Goal: Share content: Share content

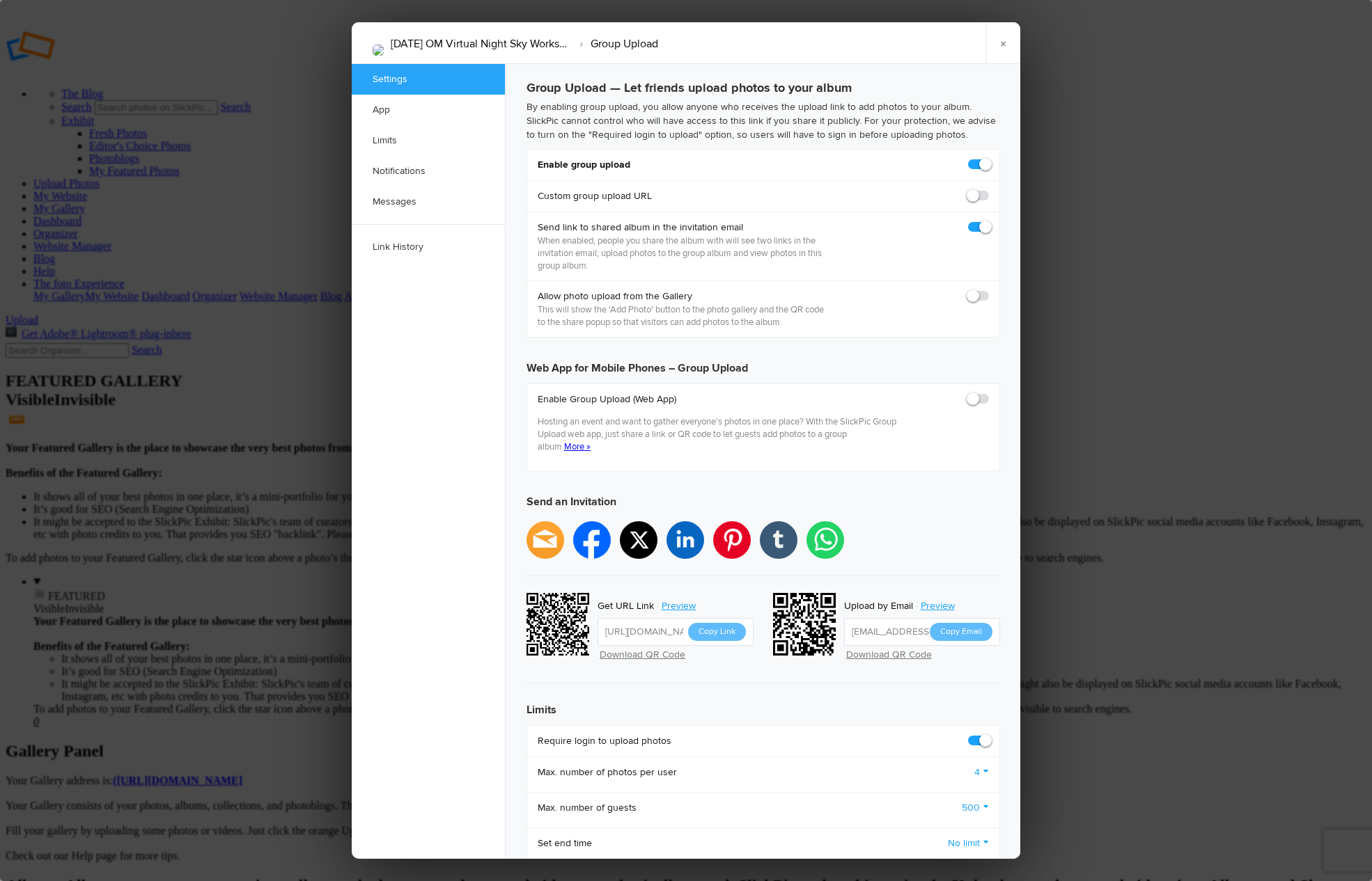
checkbox input "true"
click at [670, 618] on input "https://slickpic.us/18266696MmN1" at bounding box center [676, 632] width 156 height 28
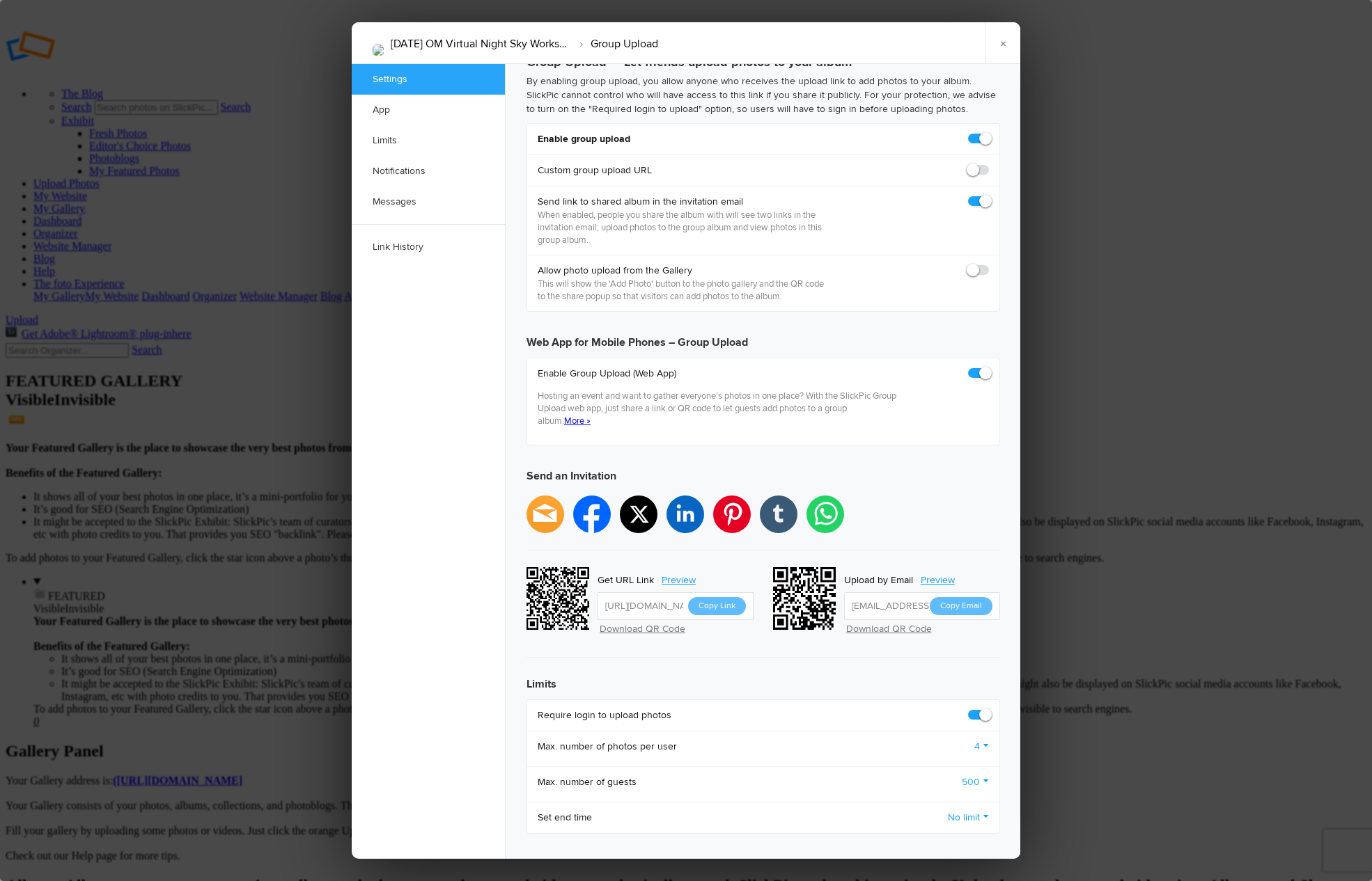
scroll to position [28, 0]
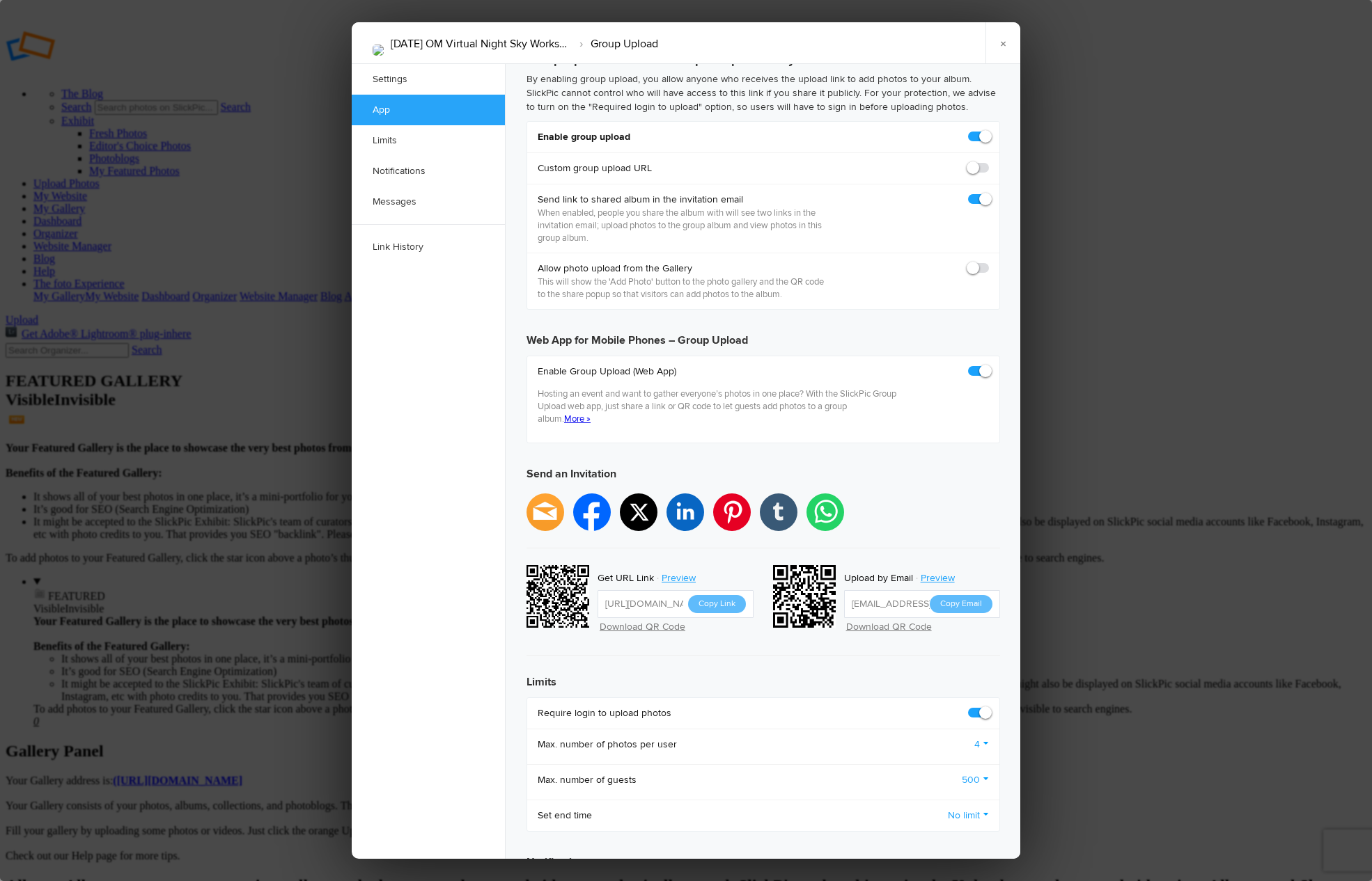
click at [661, 591] on input "https://slickpic.us/18266696MmN1" at bounding box center [676, 604] width 156 height 28
click at [705, 595] on button "Copy Link" at bounding box center [717, 604] width 58 height 18
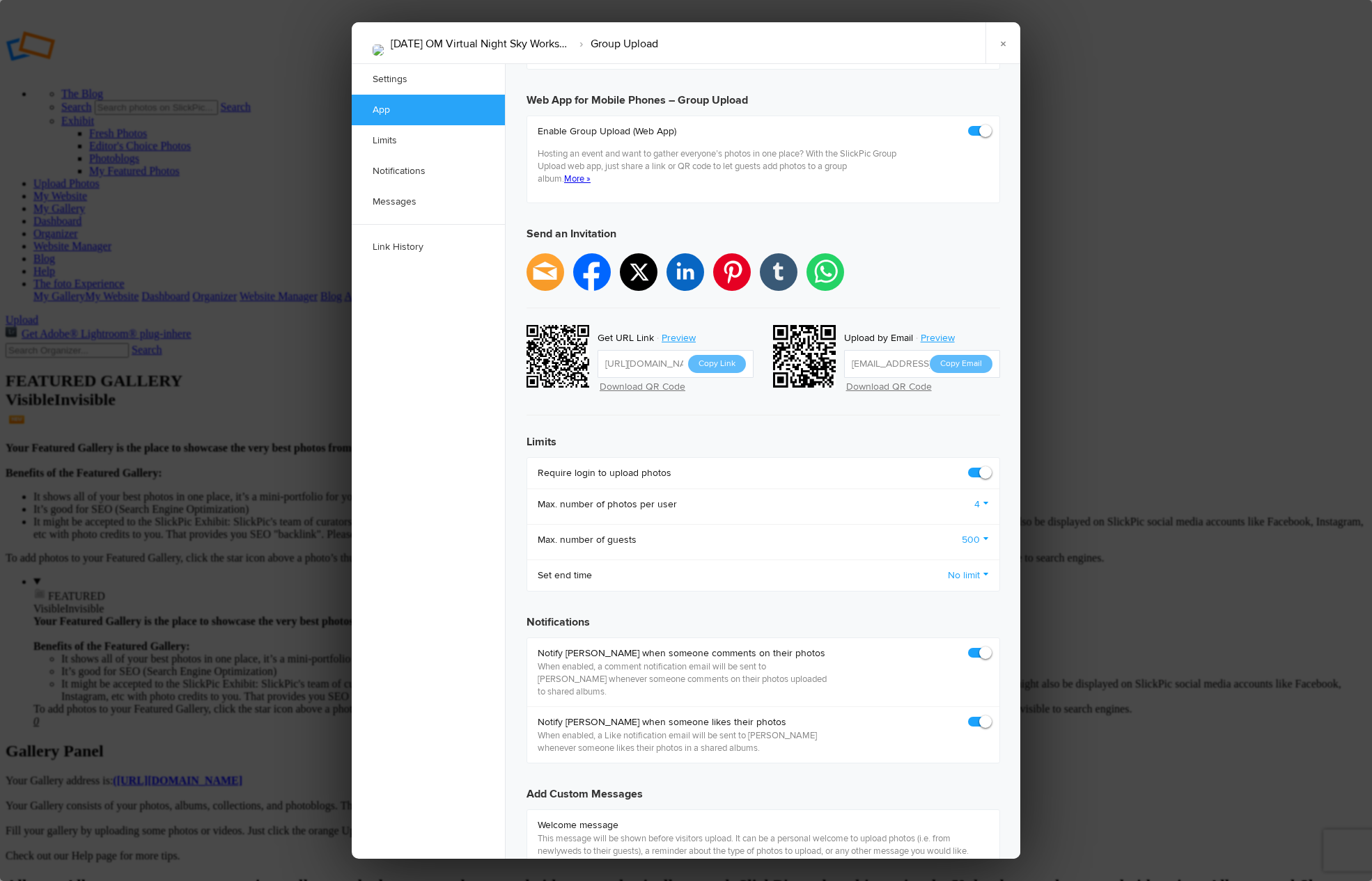
scroll to position [0, 0]
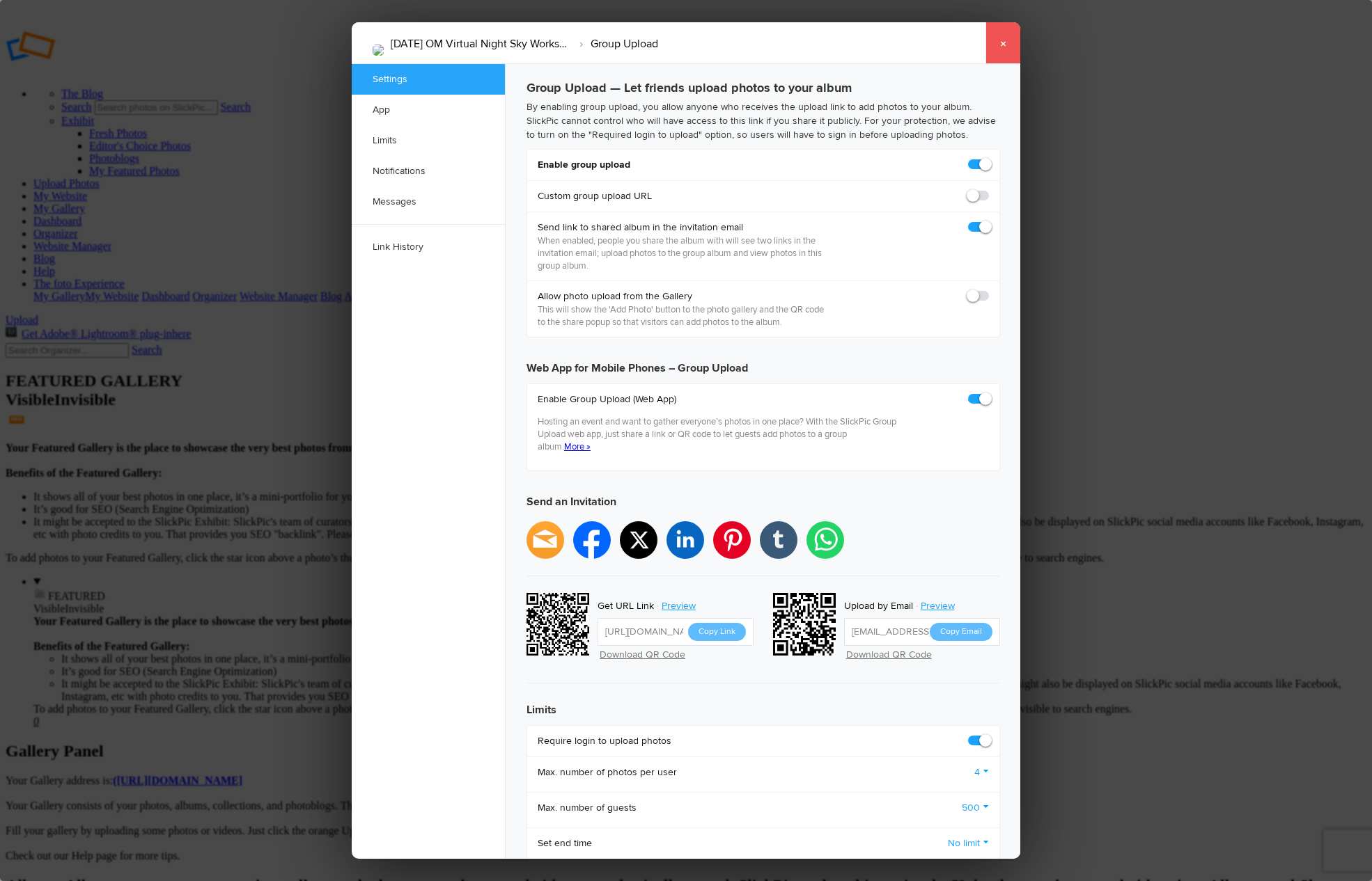
click at [1001, 46] on link "×" at bounding box center [1003, 42] width 35 height 42
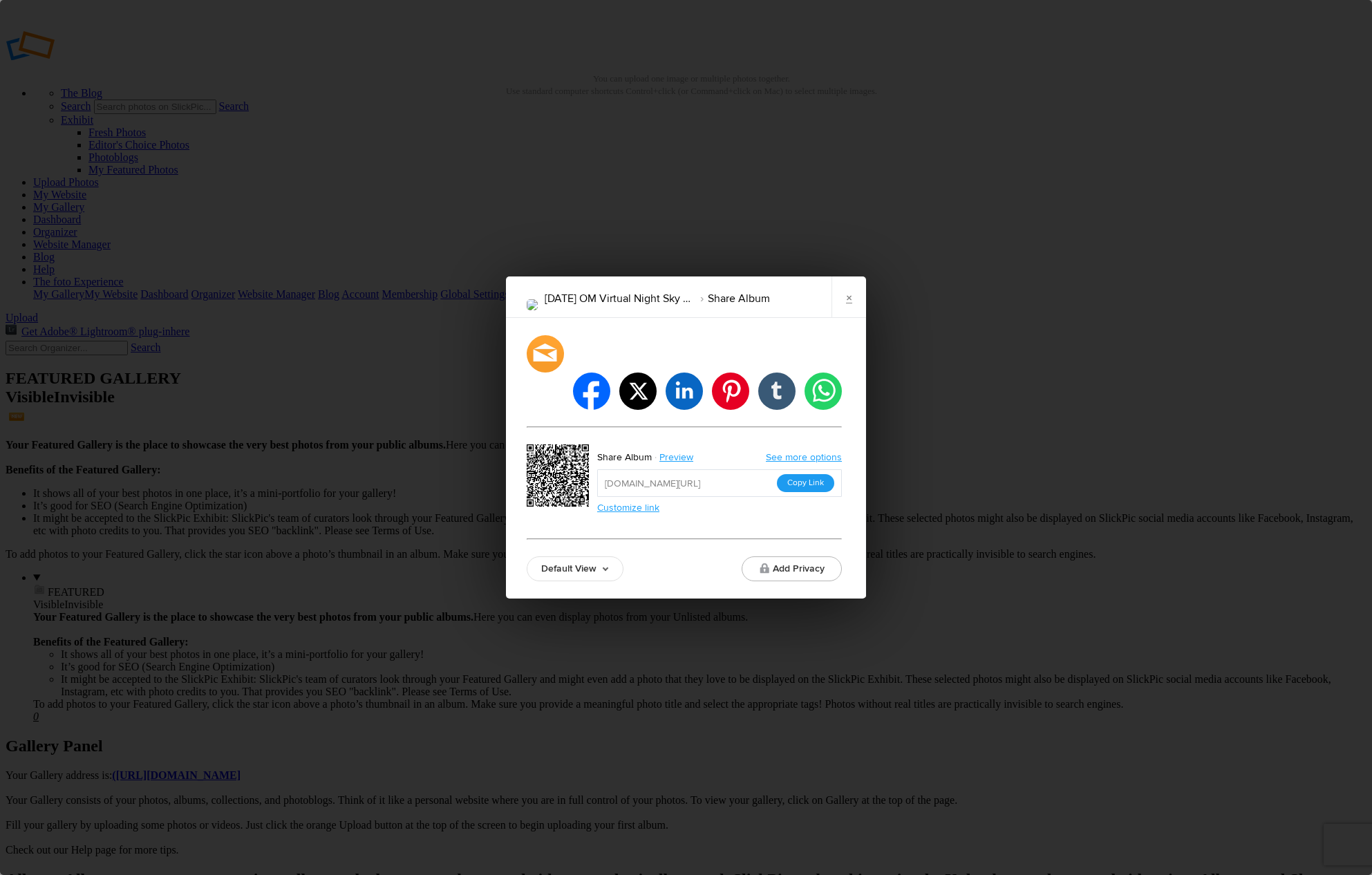
click at [796, 474] on button "Copy Link" at bounding box center [806, 483] width 57 height 18
click at [845, 315] on link "×" at bounding box center [849, 297] width 35 height 41
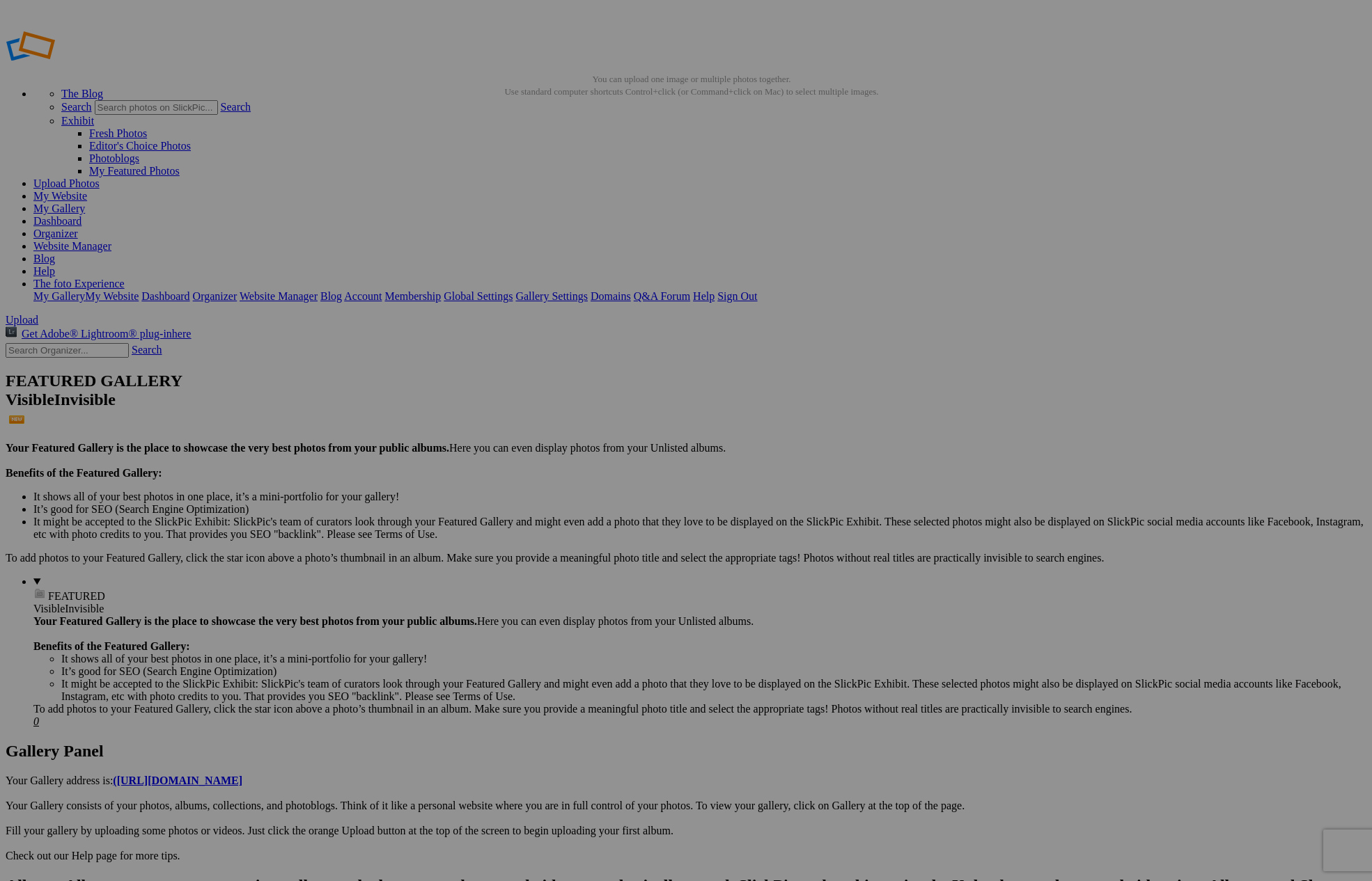
type input "[DATE] OM Virtual Night Sky"
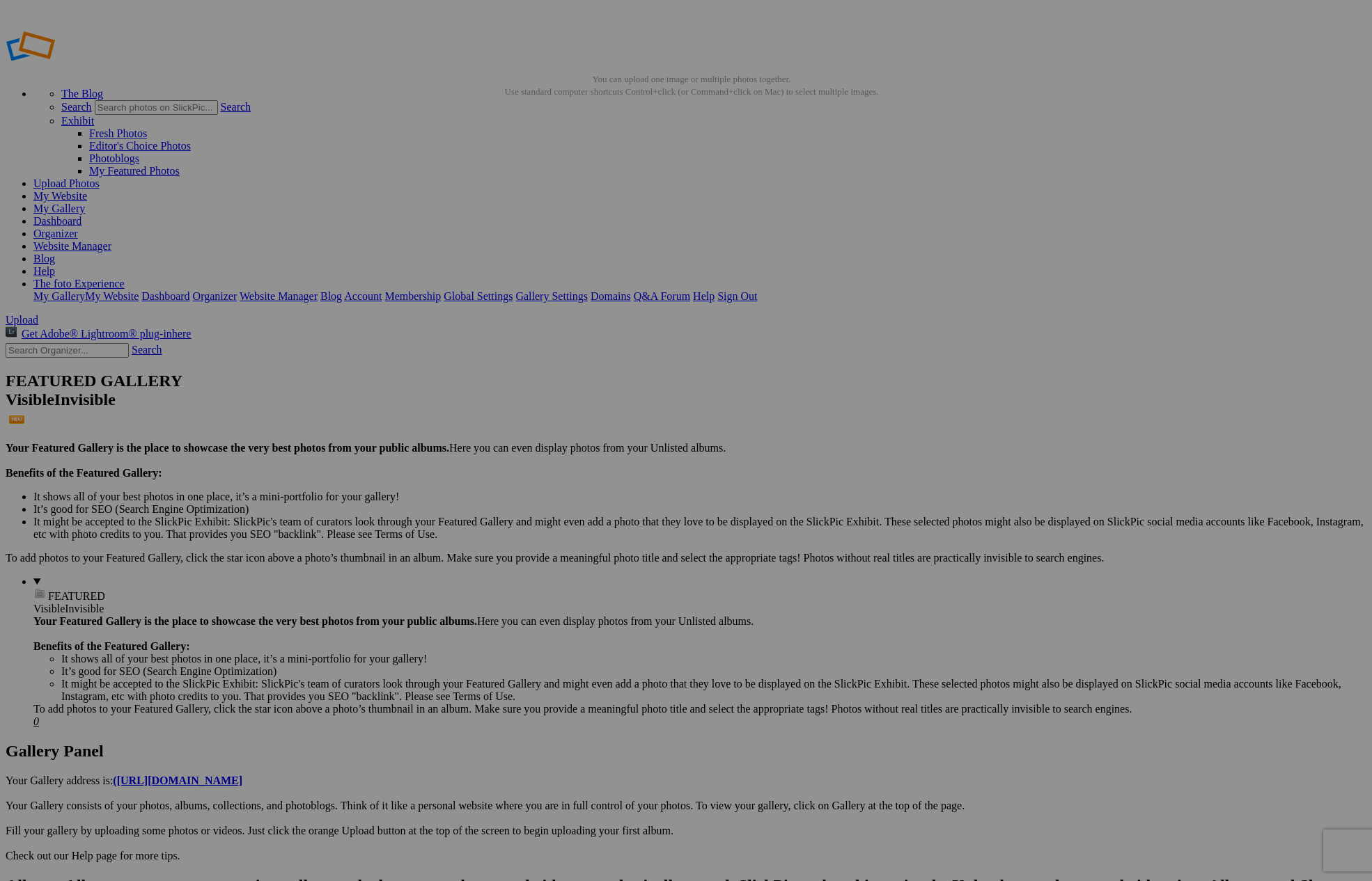
drag, startPoint x: 740, startPoint y: 146, endPoint x: 108, endPoint y: 295, distance: 649.3
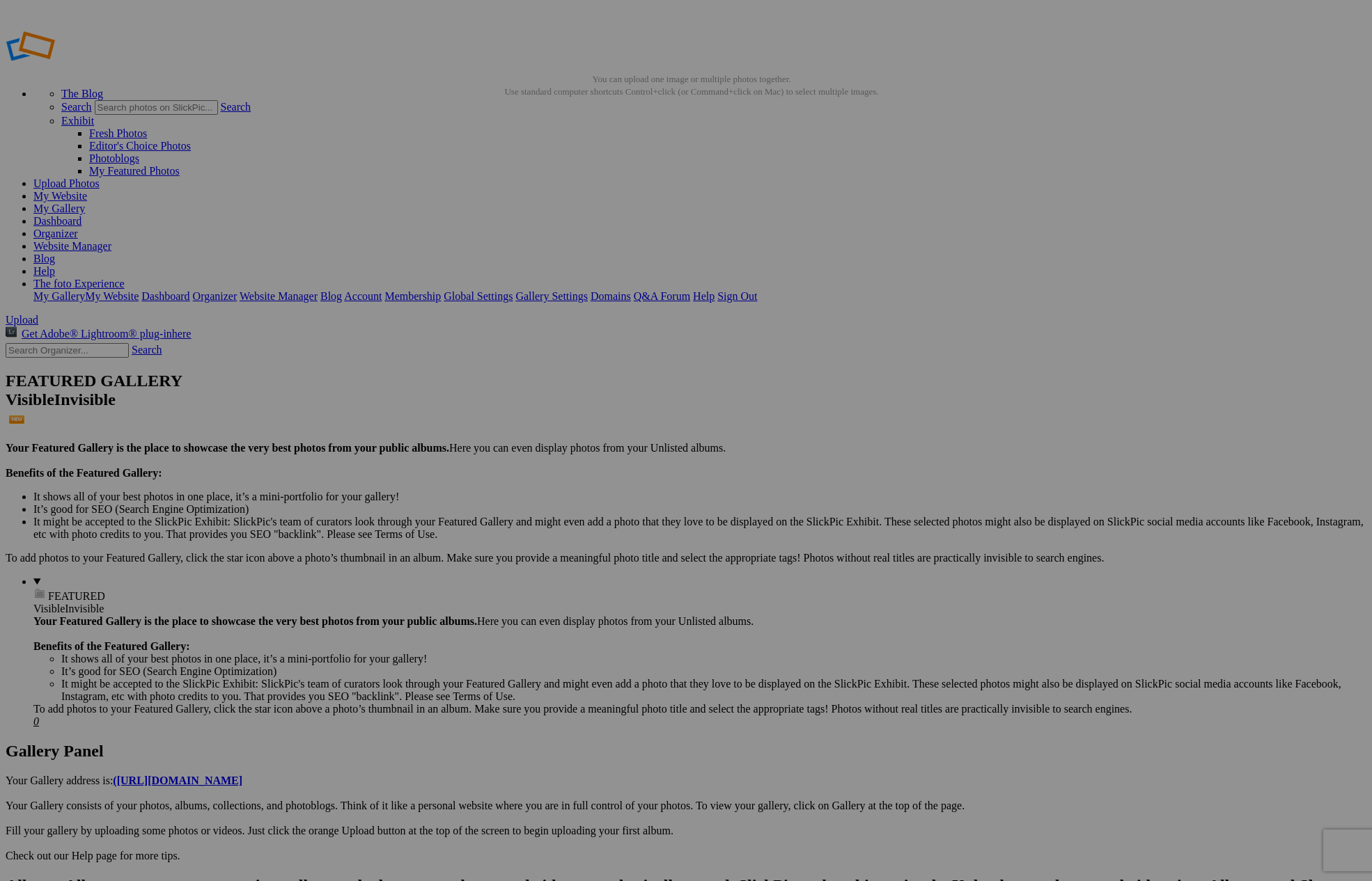
drag, startPoint x: 392, startPoint y: 206, endPoint x: 115, endPoint y: 301, distance: 292.8
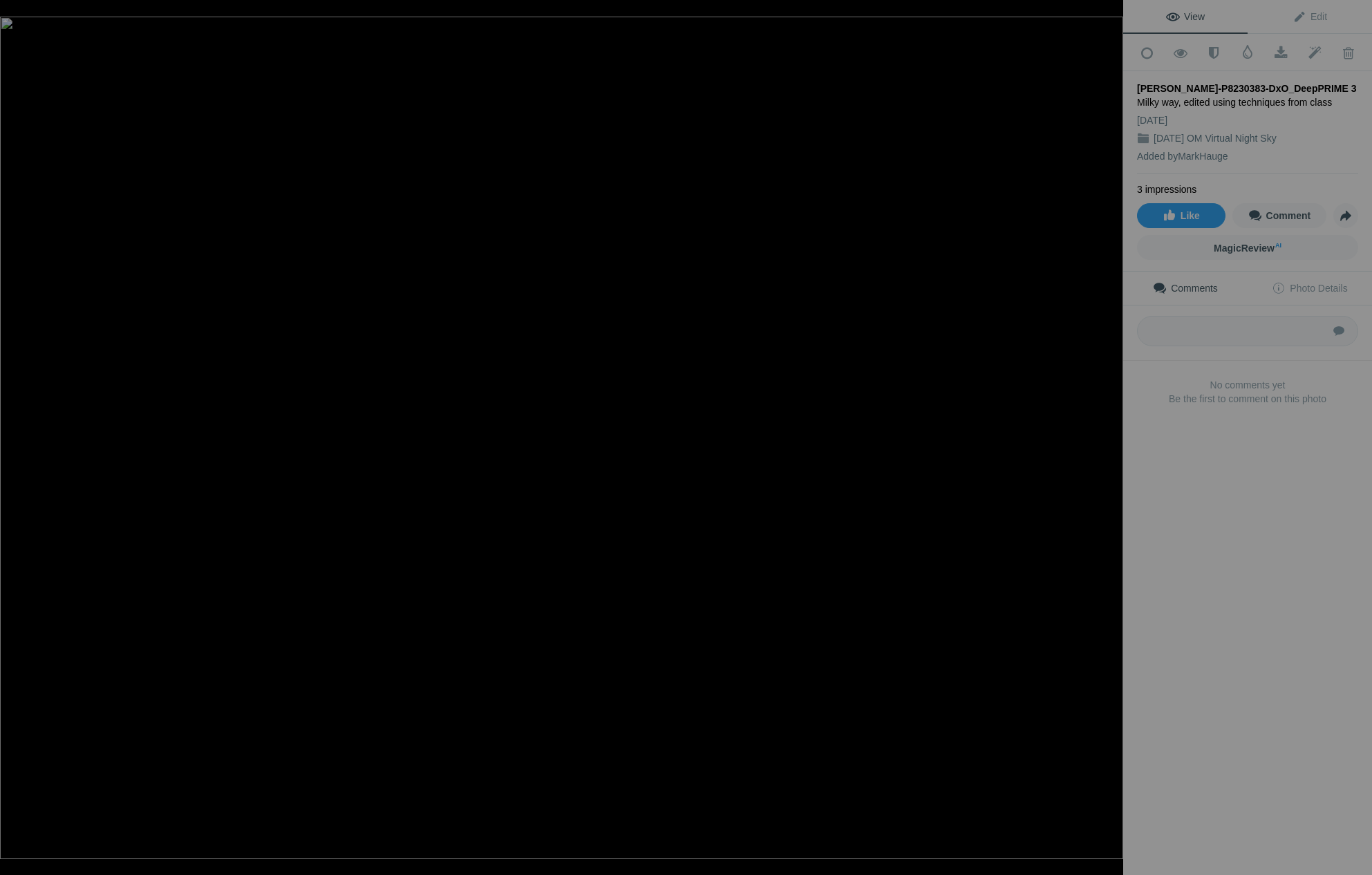
click at [1099, 441] on button at bounding box center [1072, 438] width 104 height 316
click at [1104, 439] on button at bounding box center [1072, 438] width 104 height 316
click at [17, 431] on button at bounding box center [52, 438] width 104 height 316
click at [11, 434] on button at bounding box center [52, 438] width 104 height 316
click at [1110, 435] on button at bounding box center [1072, 438] width 104 height 316
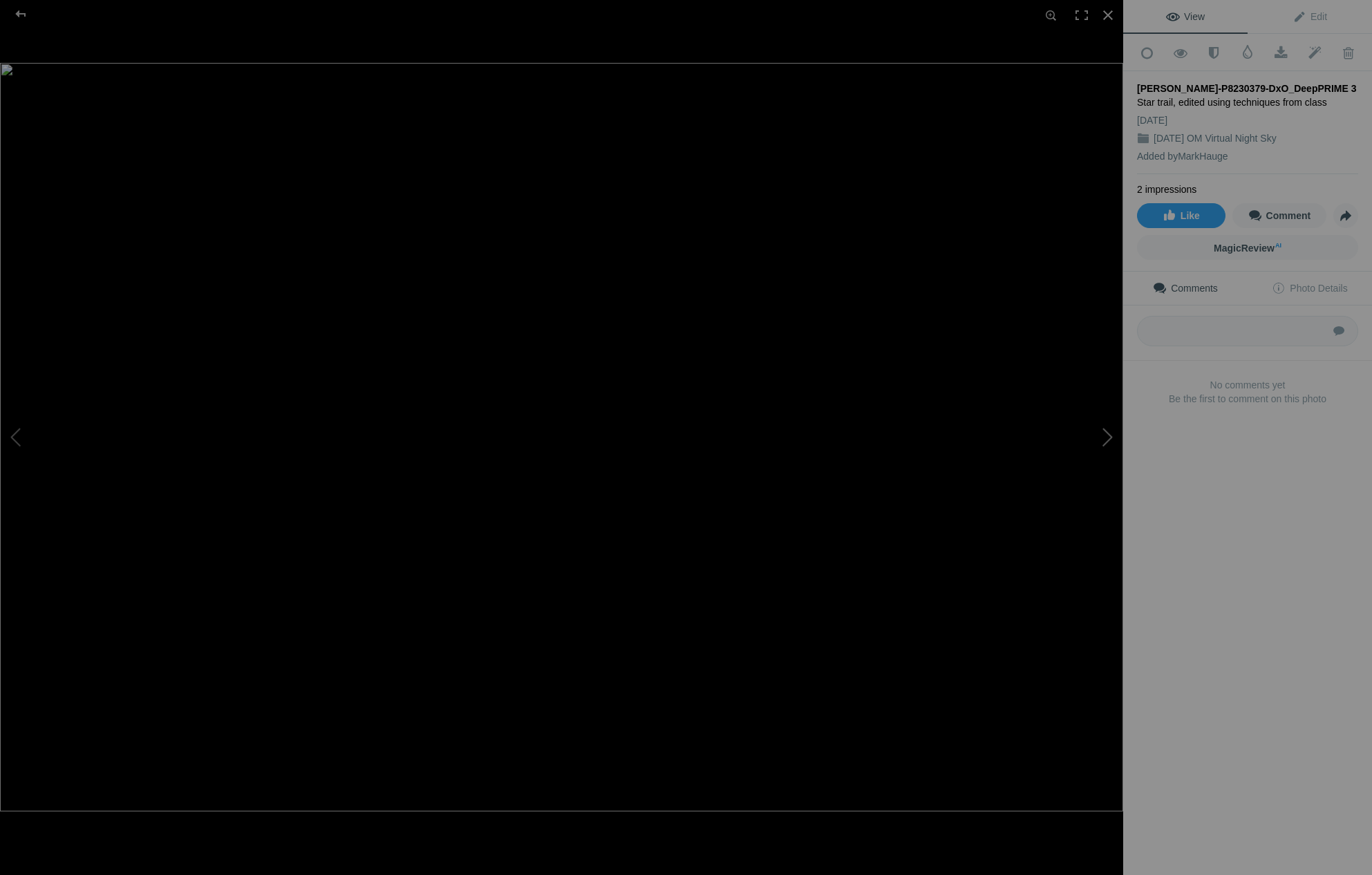
click at [1110, 435] on button at bounding box center [1072, 438] width 104 height 316
click at [11, 439] on button at bounding box center [52, 438] width 104 height 316
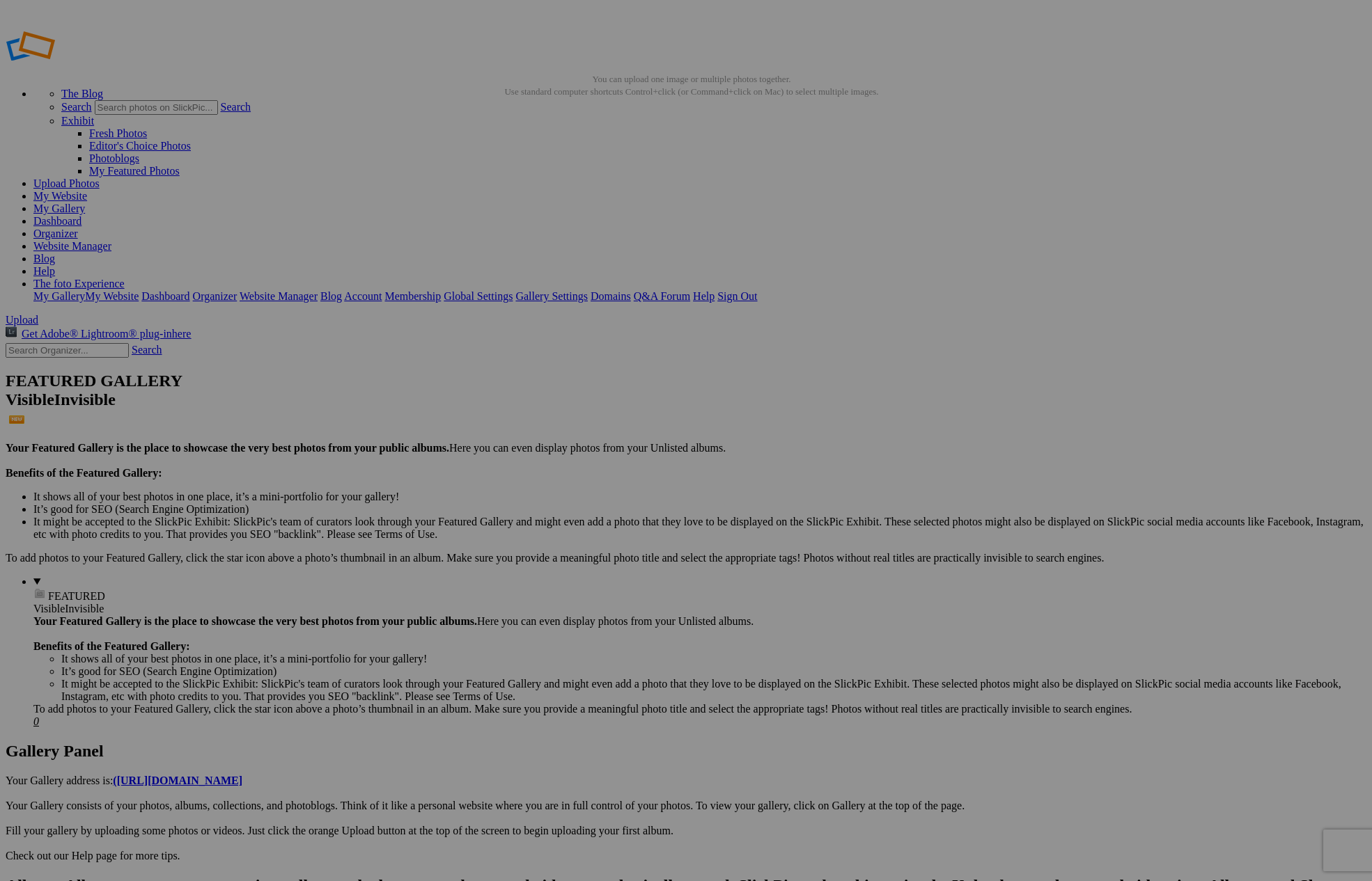
drag, startPoint x: 389, startPoint y: 216, endPoint x: 109, endPoint y: 300, distance: 292.3
type input "[DATE] OM Virtual Night Sky Workshop"
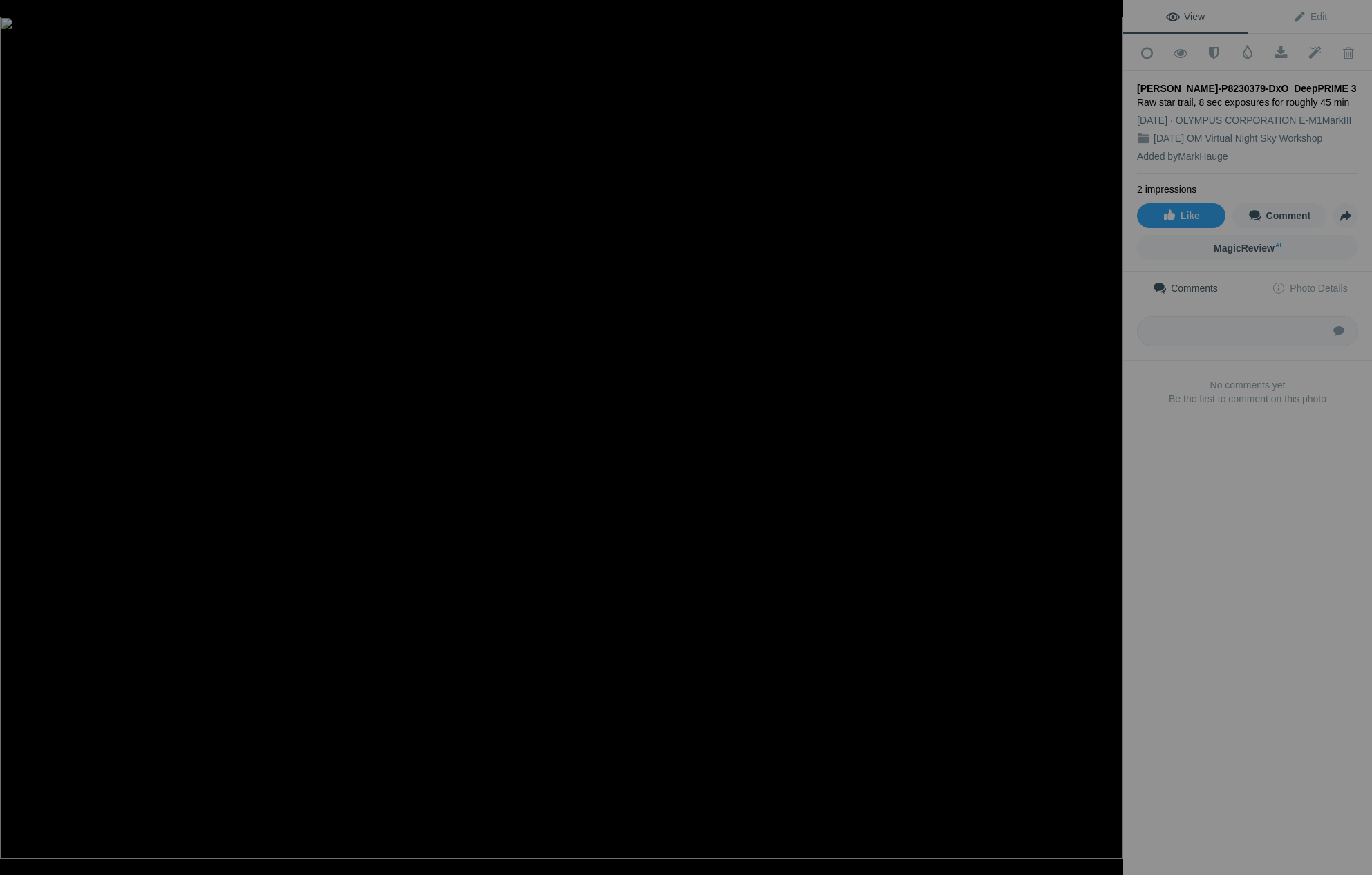
click at [1105, 434] on button at bounding box center [1072, 438] width 104 height 316
click at [22, 439] on button at bounding box center [52, 438] width 104 height 316
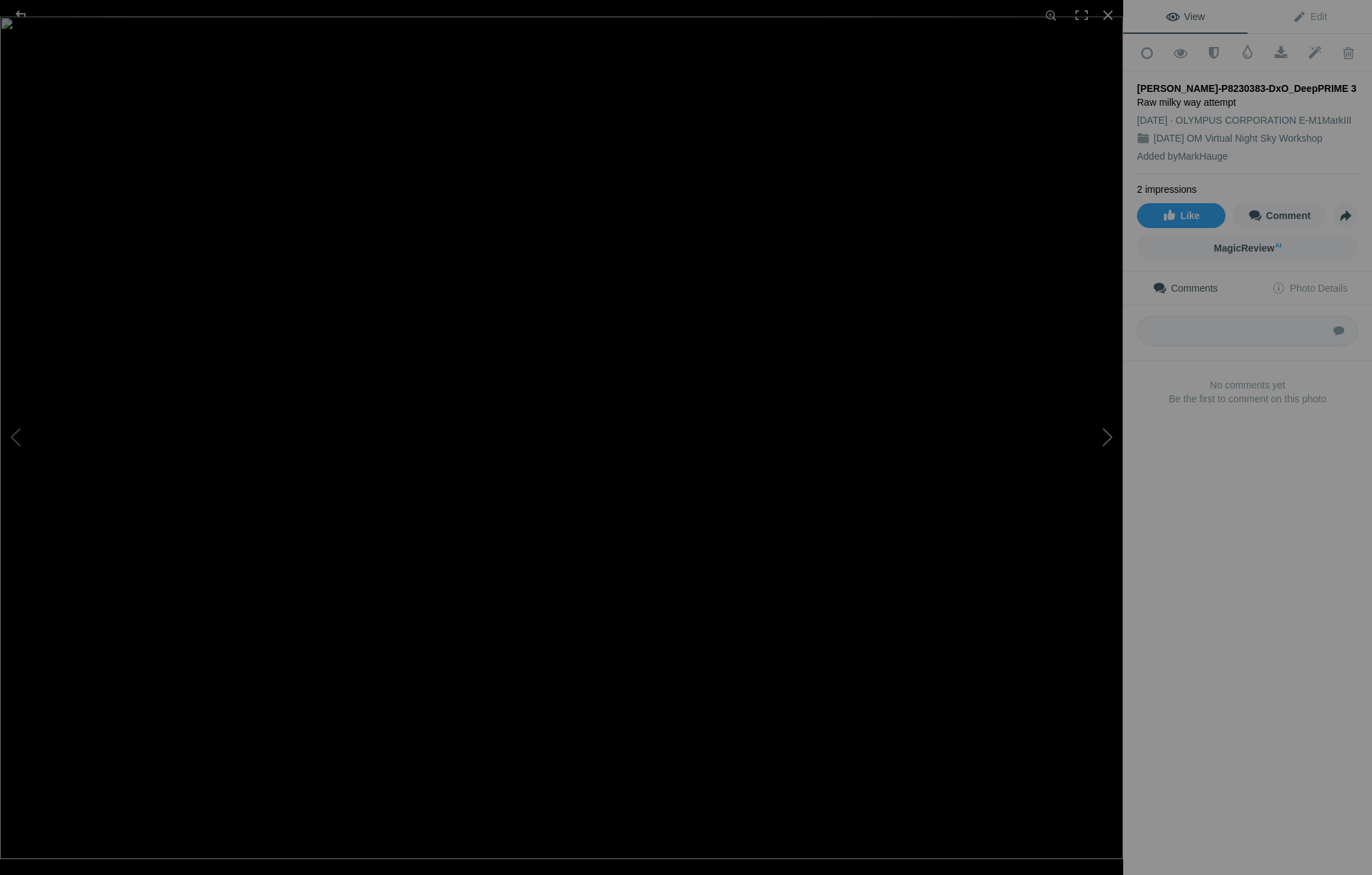
click at [1106, 432] on button at bounding box center [1072, 438] width 104 height 316
click at [1111, 436] on button at bounding box center [1072, 438] width 104 height 316
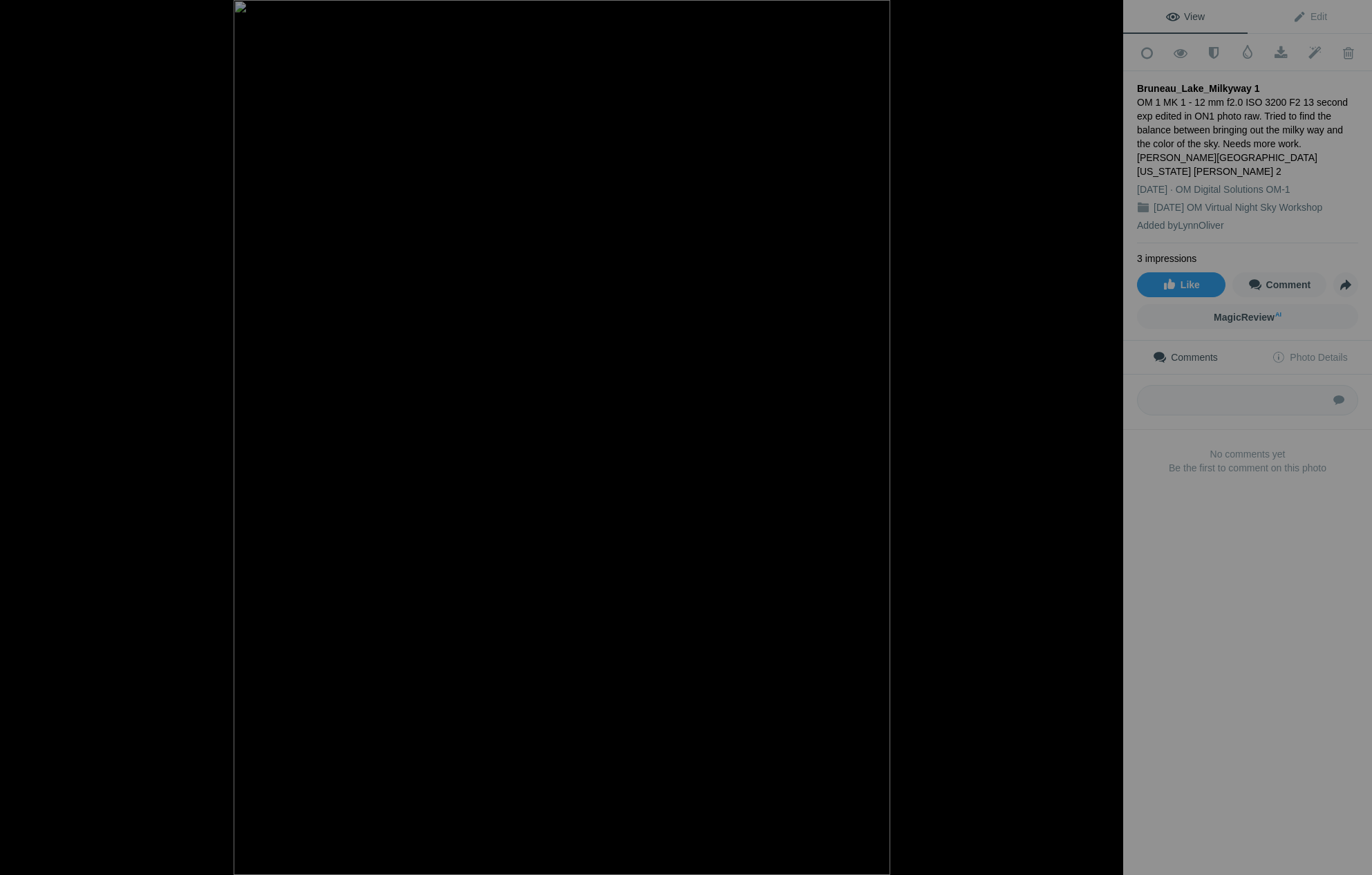
click at [1110, 436] on button at bounding box center [1072, 438] width 104 height 316
click at [1110, 437] on button at bounding box center [1072, 438] width 104 height 316
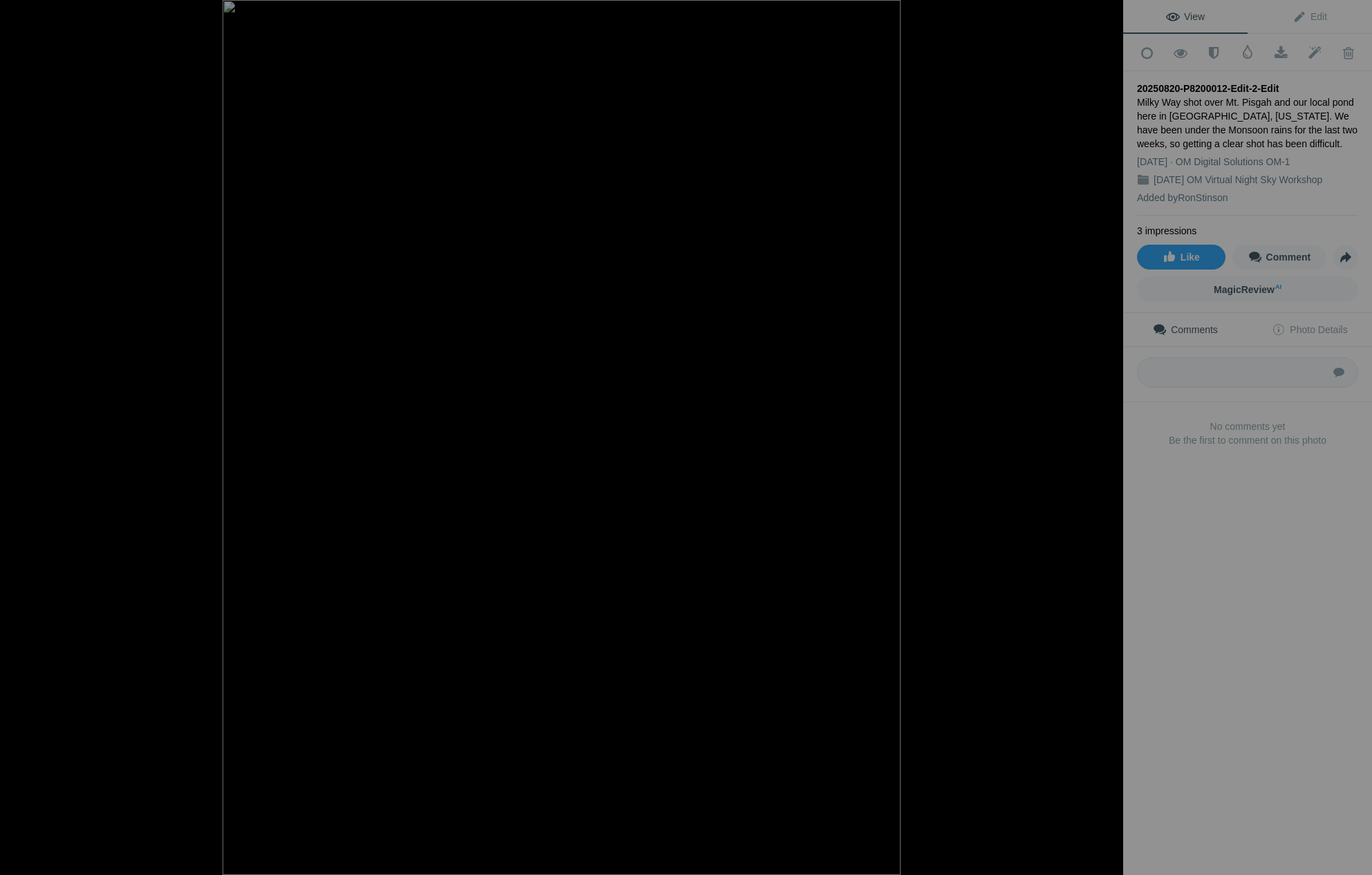
click at [1110, 437] on button at bounding box center [1072, 438] width 104 height 316
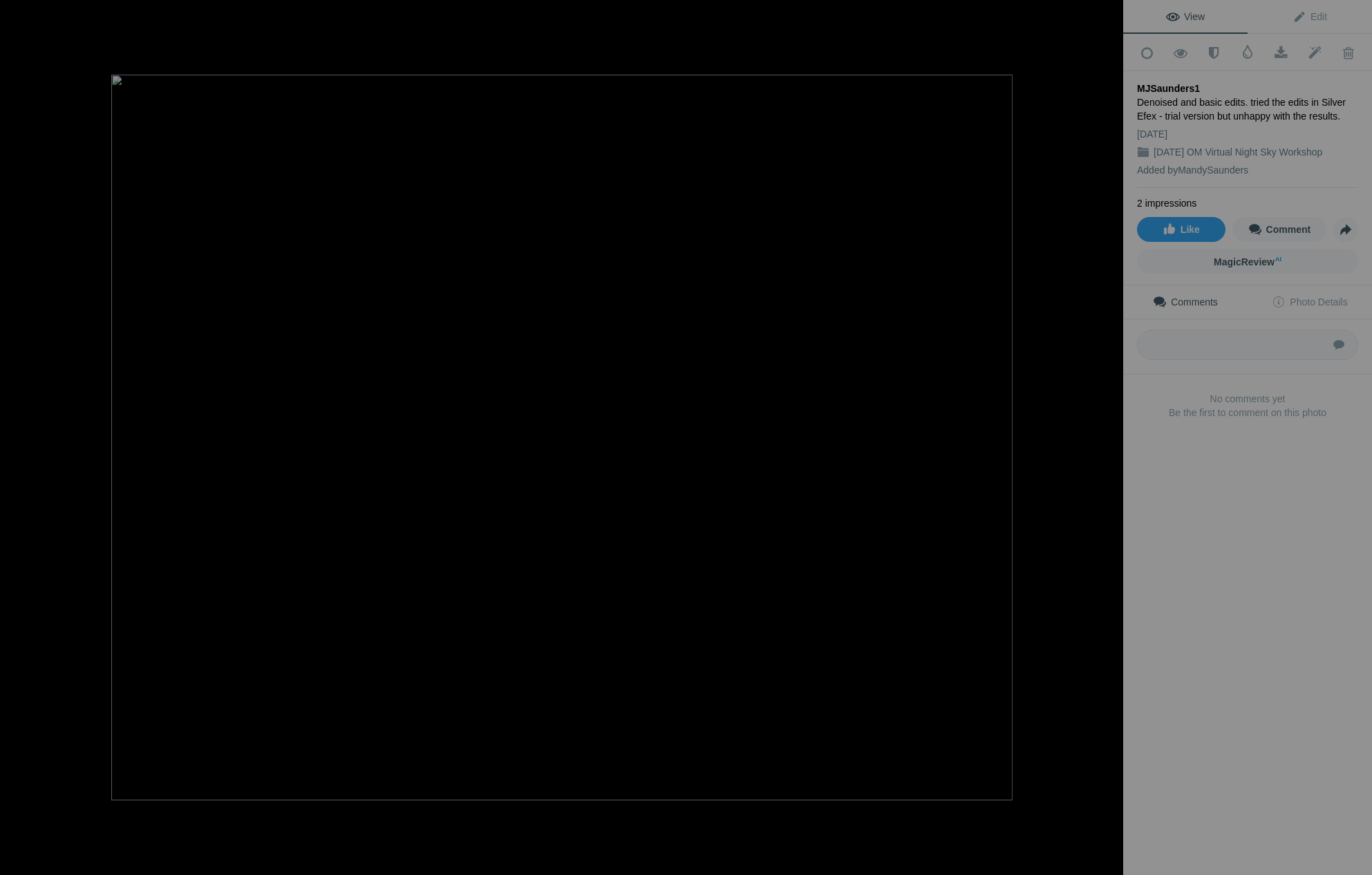
click at [1110, 437] on button at bounding box center [1072, 438] width 104 height 316
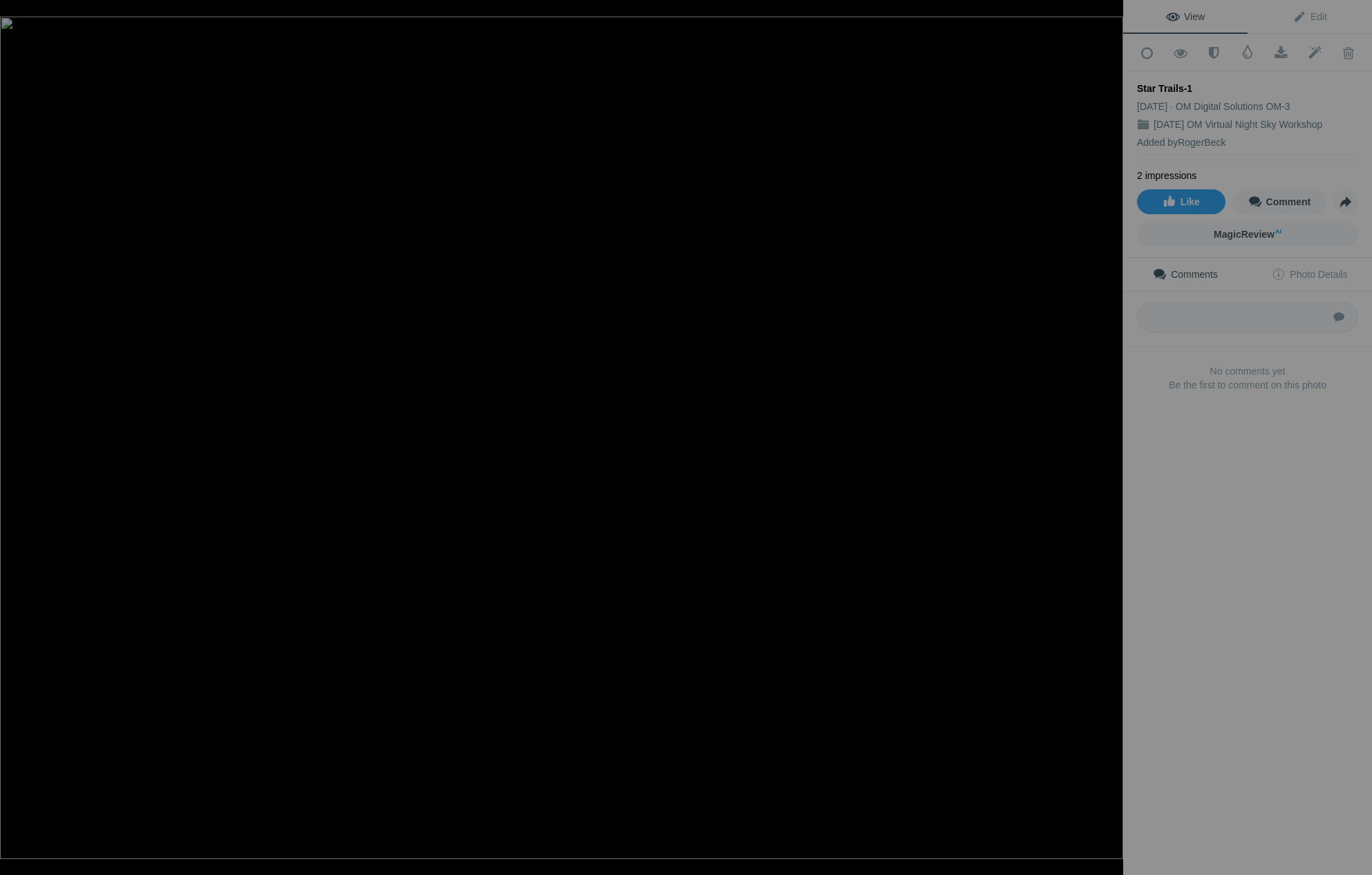
click at [1110, 437] on button at bounding box center [1072, 438] width 104 height 316
